Goal: Task Accomplishment & Management: Complete application form

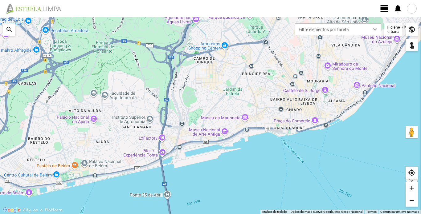
click at [385, 9] on span "view_day" at bounding box center [384, 8] width 9 height 9
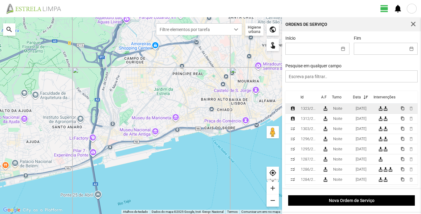
click at [312, 111] on div "1323/2025" at bounding box center [309, 109] width 17 height 4
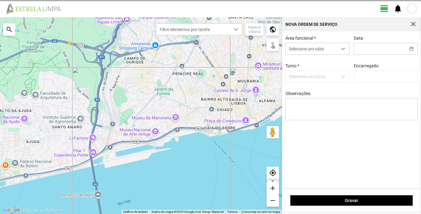
type input "[DATE]"
type input "[PERSON_NAME]"
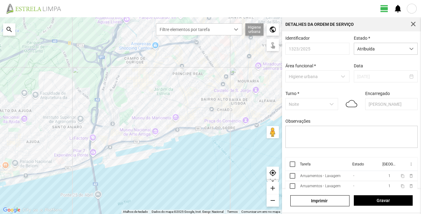
scroll to position [14, 0]
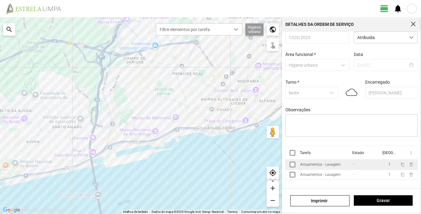
click at [306, 164] on div "Arruamentos - Lavagem" at bounding box center [320, 165] width 40 height 4
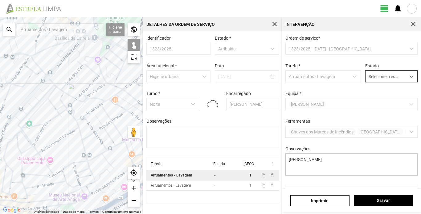
click at [409, 76] on span "dropdown trigger" at bounding box center [411, 77] width 4 height 4
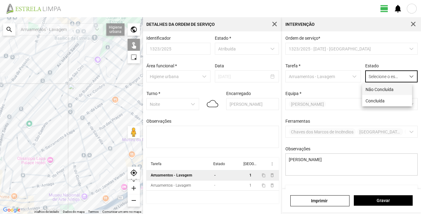
scroll to position [3, 27]
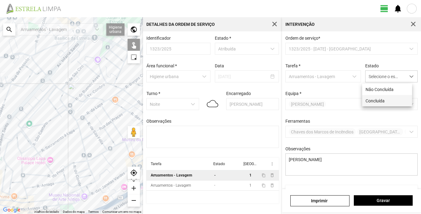
click at [384, 101] on li "Concluída" at bounding box center [387, 100] width 50 height 11
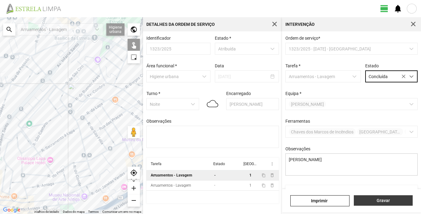
click at [384, 202] on span "Gravar" at bounding box center [383, 200] width 52 height 5
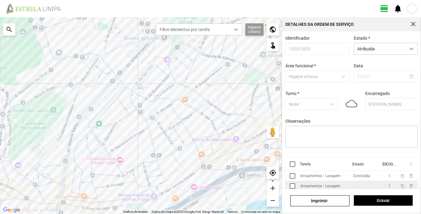
click at [327, 185] on td "Arruamentos - Lavagem" at bounding box center [324, 186] width 53 height 10
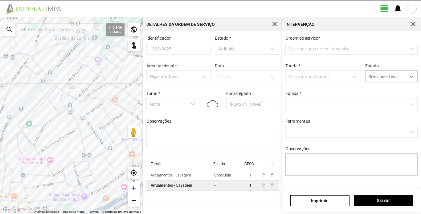
type textarea "Turé"
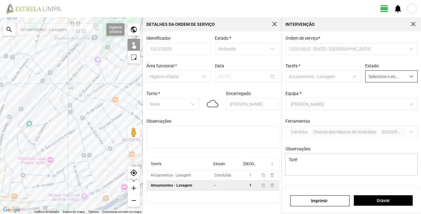
click at [406, 80] on div "dropdown trigger" at bounding box center [411, 76] width 12 height 11
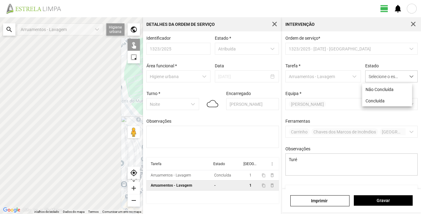
click at [227, 134] on div "← Mover para a esquerda → Mover para a direita ↑ Mover para cima ↓ Mover para b…" at bounding box center [210, 115] width 421 height 197
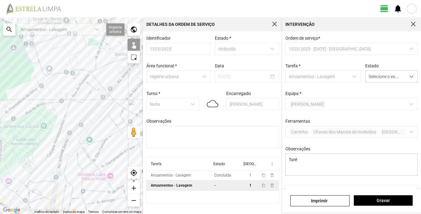
click at [77, 117] on div at bounding box center [71, 115] width 143 height 197
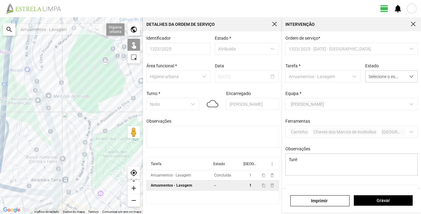
drag, startPoint x: 15, startPoint y: 92, endPoint x: 109, endPoint y: 104, distance: 94.8
click at [109, 104] on div at bounding box center [71, 115] width 143 height 197
click at [387, 200] on span "Gravar" at bounding box center [383, 200] width 52 height 5
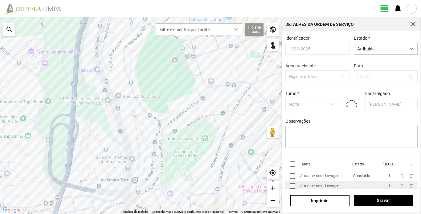
click at [341, 189] on td "Arruamentos - Lavagem" at bounding box center [324, 186] width 53 height 10
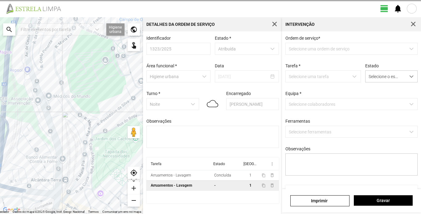
type textarea "Turé"
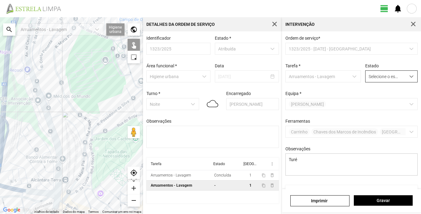
click at [409, 76] on span "dropdown trigger" at bounding box center [411, 77] width 4 height 4
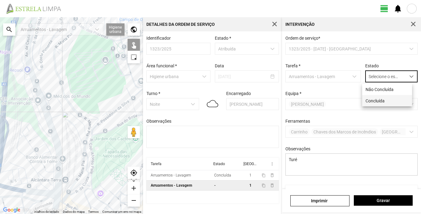
click at [387, 102] on li "Concluída" at bounding box center [387, 100] width 50 height 11
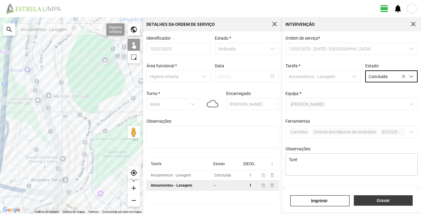
click at [383, 198] on button "Gravar" at bounding box center [383, 201] width 59 height 10
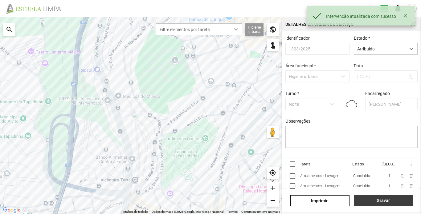
click at [391, 200] on span "Gravar" at bounding box center [383, 200] width 52 height 5
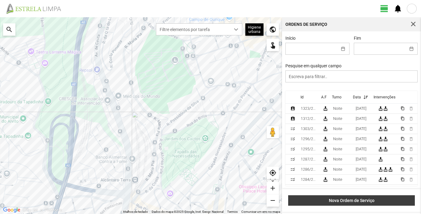
click at [372, 199] on span "Nova Ordem de Serviço" at bounding box center [351, 200] width 120 height 5
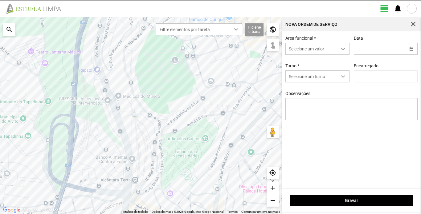
type input "[PERSON_NAME]"
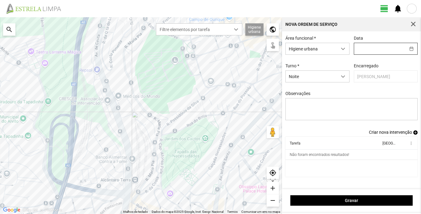
click at [399, 48] on input "text" at bounding box center [379, 48] width 51 height 11
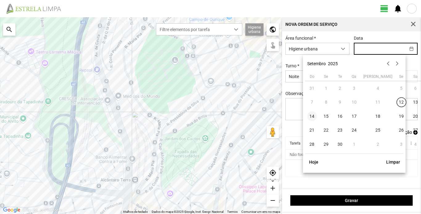
click at [312, 115] on span "14" at bounding box center [312, 117] width 10 height 10
type input "[DATE]"
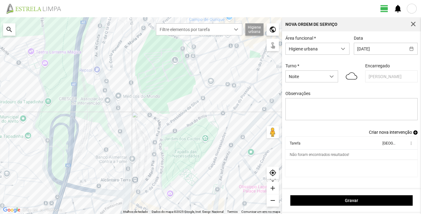
click at [399, 134] on span "Criar nova intervenção" at bounding box center [390, 132] width 43 height 5
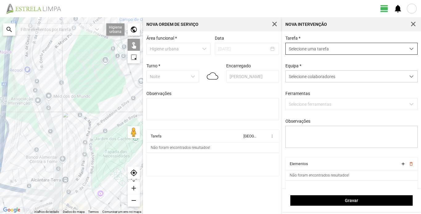
click at [352, 47] on span "Selecione uma tarefa" at bounding box center [346, 48] width 120 height 11
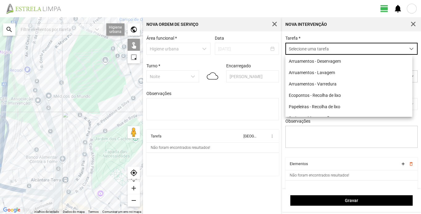
scroll to position [3, 27]
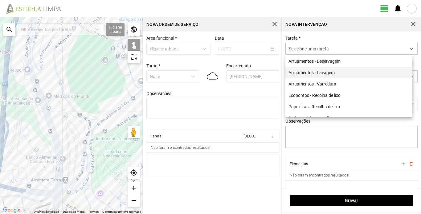
click at [325, 74] on li "Arruamentos - Lavagem" at bounding box center [348, 72] width 127 height 11
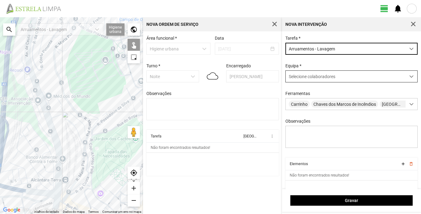
click at [326, 76] on span "Selecione colaboradores" at bounding box center [312, 76] width 47 height 5
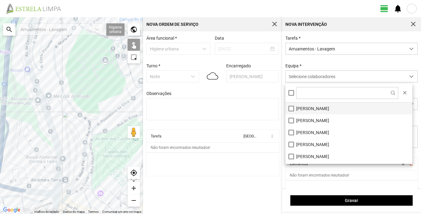
click at [328, 108] on li "[PERSON_NAME]" at bounding box center [348, 109] width 127 height 12
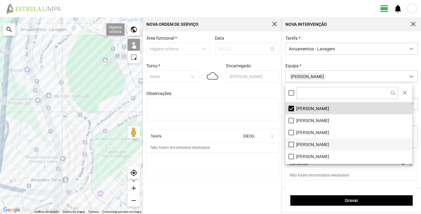
click at [326, 144] on li "[PERSON_NAME]" at bounding box center [348, 145] width 127 height 12
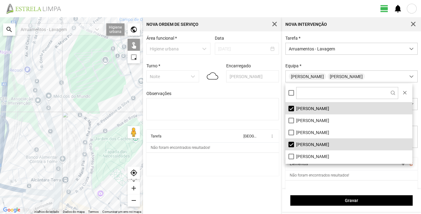
click at [352, 63] on div "Tarefa * Arruamentos - Lavagem [GEOGRAPHIC_DATA] * [PERSON_NAME] Carrinho Chave…" at bounding box center [351, 97] width 137 height 122
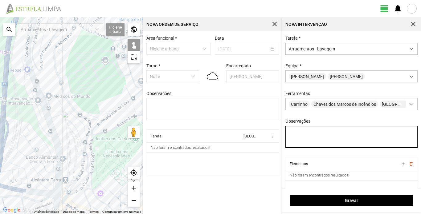
click at [312, 140] on textarea "Observações" at bounding box center [351, 137] width 132 height 22
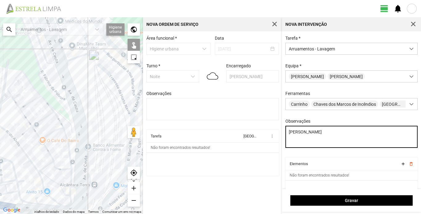
type textarea "[PERSON_NAME]"
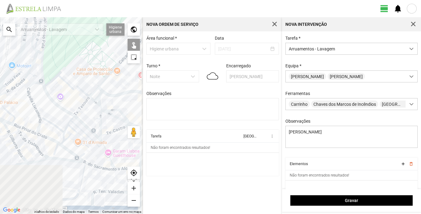
drag, startPoint x: 105, startPoint y: 148, endPoint x: 0, endPoint y: 5, distance: 177.4
click at [0, 5] on div "view_day notifications ← Mover para a esquerda → Mover para a direita ↑ Mover p…" at bounding box center [210, 107] width 421 height 214
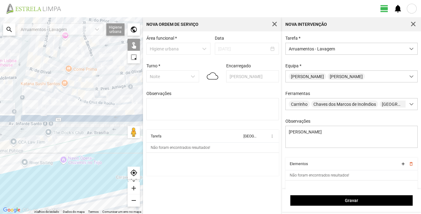
drag, startPoint x: 124, startPoint y: 111, endPoint x: 1, endPoint y: 56, distance: 135.2
click at [1, 56] on div at bounding box center [71, 115] width 143 height 197
drag, startPoint x: 132, startPoint y: 61, endPoint x: 26, endPoint y: 56, distance: 106.1
click at [0, 17] on fbc-map "← Mover para a esquerda → Mover para a direita ↑ Mover para cima ↓ Mover para b…" at bounding box center [0, 17] width 0 height 0
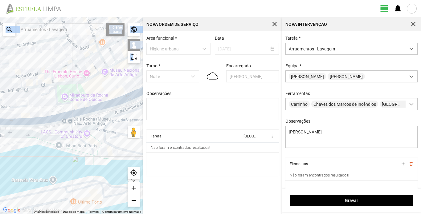
drag, startPoint x: 106, startPoint y: 53, endPoint x: 0, endPoint y: 56, distance: 105.7
click at [0, 56] on div at bounding box center [71, 115] width 143 height 197
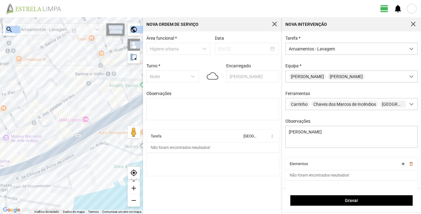
drag, startPoint x: 100, startPoint y: 55, endPoint x: 0, endPoint y: 123, distance: 120.7
click at [0, 123] on div at bounding box center [71, 115] width 143 height 197
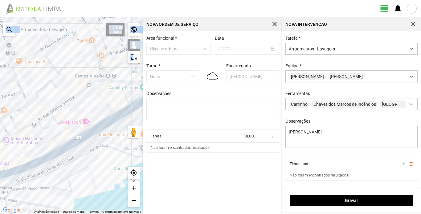
click at [93, 81] on div at bounding box center [71, 115] width 143 height 197
click at [37, 121] on div at bounding box center [71, 115] width 143 height 197
click at [31, 124] on div at bounding box center [71, 115] width 143 height 197
click at [16, 132] on div at bounding box center [71, 115] width 143 height 197
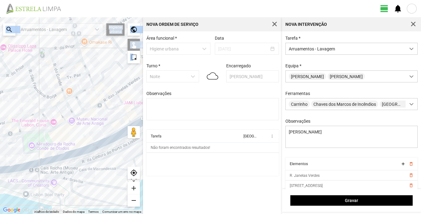
drag, startPoint x: 23, startPoint y: 136, endPoint x: 99, endPoint y: 112, distance: 79.4
click at [99, 112] on div at bounding box center [71, 115] width 143 height 197
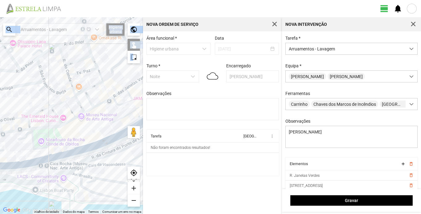
click at [70, 121] on div at bounding box center [71, 115] width 143 height 197
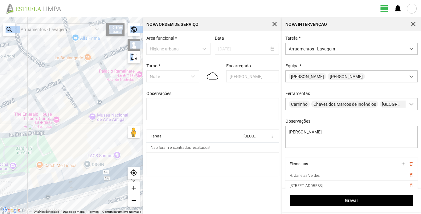
click at [85, 112] on div at bounding box center [71, 115] width 143 height 197
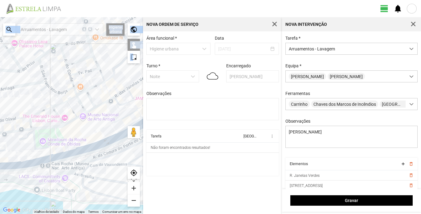
click at [58, 128] on div at bounding box center [71, 115] width 143 height 197
click at [29, 129] on div at bounding box center [71, 115] width 143 height 197
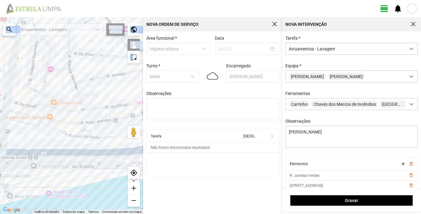
click at [161, 122] on div "← Mover para a esquerda → Mover para a direita ↑ Mover para cima ↓ Mover para b…" at bounding box center [210, 115] width 421 height 197
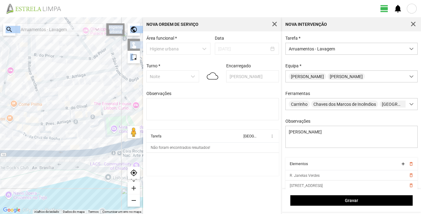
click at [121, 123] on div at bounding box center [71, 115] width 143 height 197
click at [63, 122] on div at bounding box center [71, 115] width 143 height 197
click at [38, 125] on div at bounding box center [71, 115] width 143 height 197
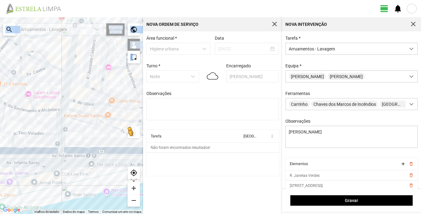
drag, startPoint x: 41, startPoint y: 130, endPoint x: 140, endPoint y: 127, distance: 99.3
click at [140, 127] on div "Para ativar a funcionalidade de arrastar com o teclado, prima Alt + Enter. Quan…" at bounding box center [71, 115] width 143 height 197
click at [95, 115] on div at bounding box center [71, 115] width 143 height 197
click at [78, 112] on div at bounding box center [71, 115] width 143 height 197
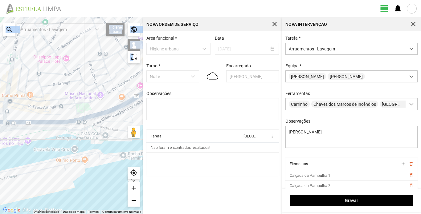
drag, startPoint x: 102, startPoint y: 129, endPoint x: 13, endPoint y: 114, distance: 90.2
click at [13, 114] on div at bounding box center [71, 115] width 143 height 197
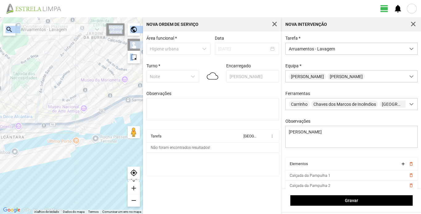
click at [351, 195] on div "Gravar" at bounding box center [351, 200] width 139 height 23
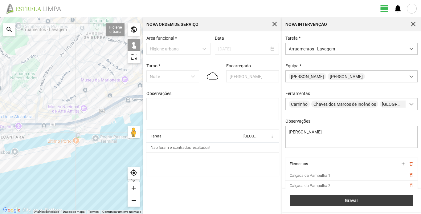
click at [353, 200] on span "Gravar" at bounding box center [352, 200] width 116 height 5
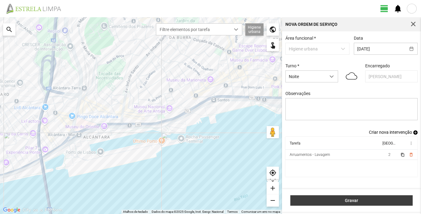
click at [370, 198] on span "Gravar" at bounding box center [352, 200] width 116 height 5
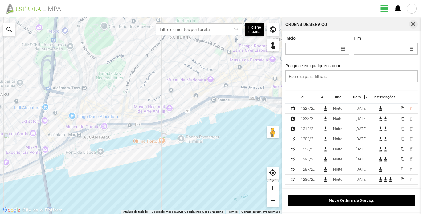
click at [414, 25] on span "button" at bounding box center [413, 25] width 6 height 6
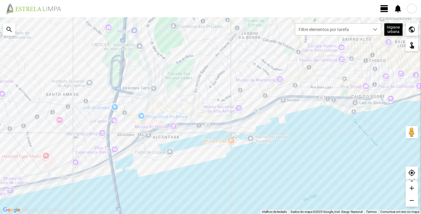
click at [413, 8] on div at bounding box center [412, 9] width 10 height 10
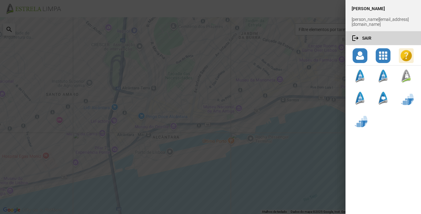
click at [369, 34] on button "logout Sair" at bounding box center [382, 38] width 75 height 14
